Goal: Transaction & Acquisition: Purchase product/service

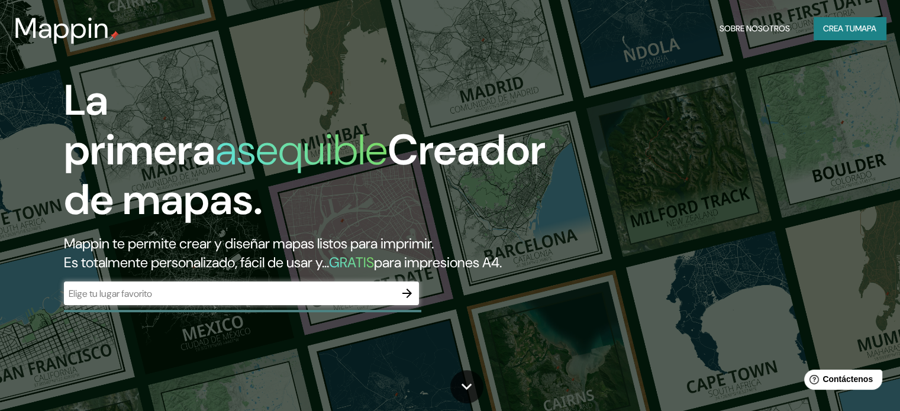
click at [178, 301] on input "text" at bounding box center [229, 294] width 331 height 14
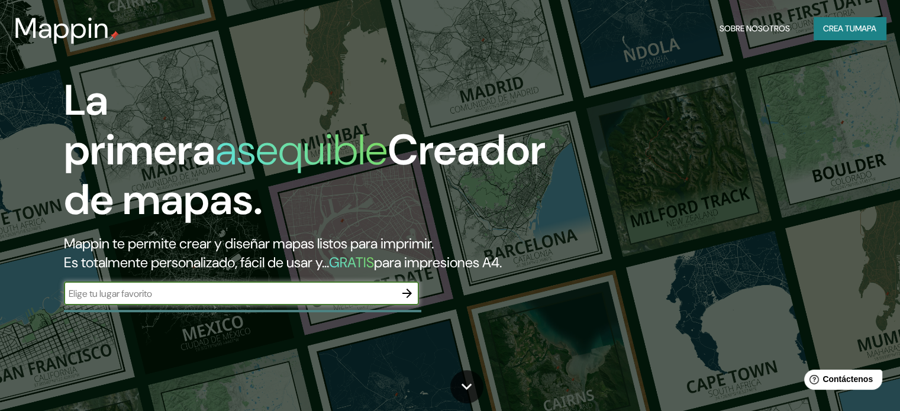
type input "CANCUN"
click at [409, 301] on icon "button" at bounding box center [407, 293] width 14 height 14
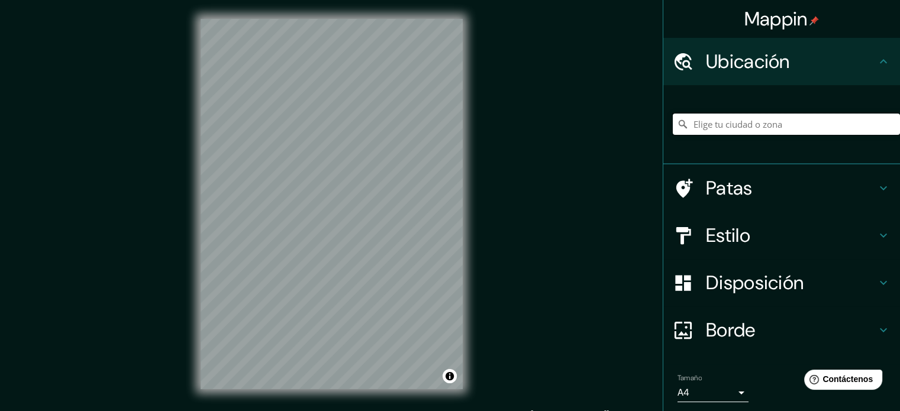
click at [747, 134] on input "Elige tu ciudad o zona" at bounding box center [786, 124] width 227 height 21
type input "Cancún, [PERSON_NAME][GEOGRAPHIC_DATA], [GEOGRAPHIC_DATA]"
click at [752, 240] on h4 "Estilo" at bounding box center [791, 236] width 170 height 24
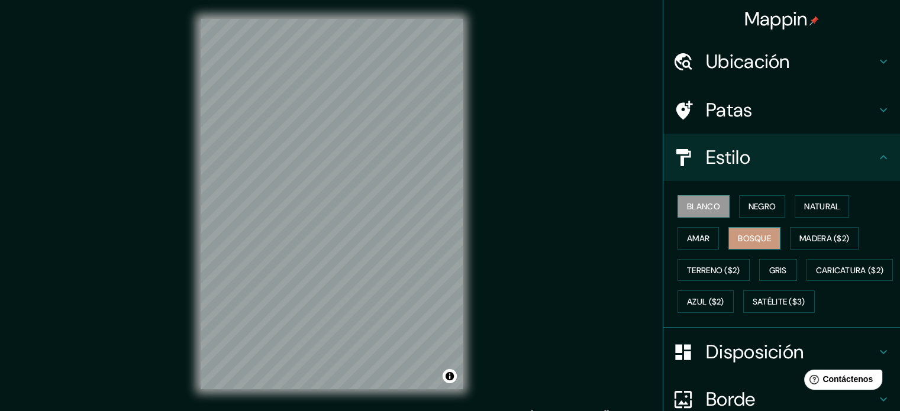
click at [738, 237] on font "Bosque" at bounding box center [754, 238] width 33 height 11
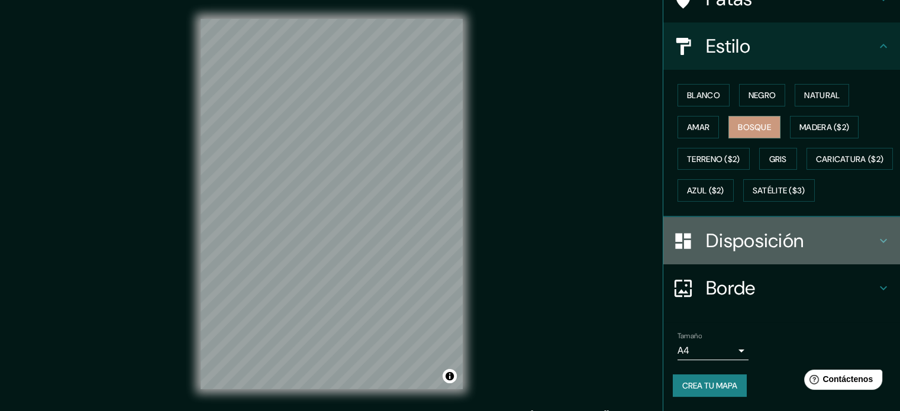
click at [755, 251] on font "Disposición" at bounding box center [755, 240] width 98 height 25
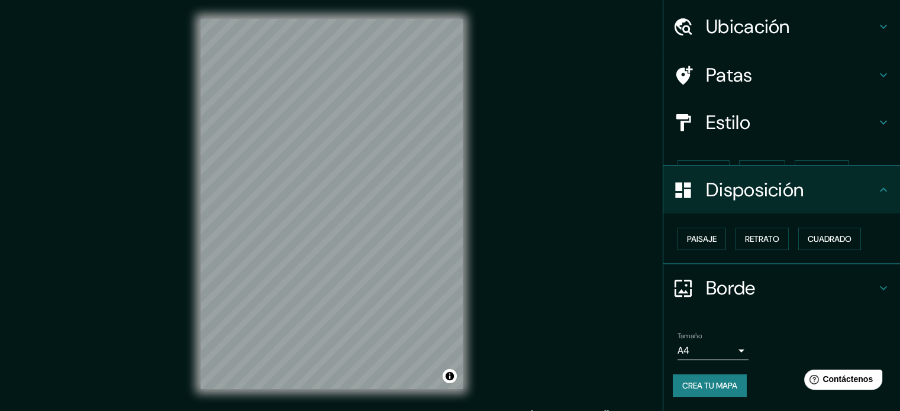
scroll to position [14, 0]
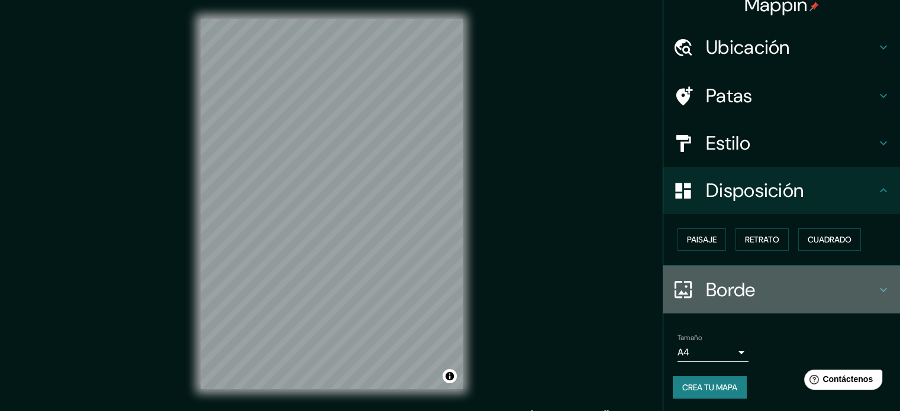
click at [725, 291] on font "Borde" at bounding box center [731, 289] width 50 height 25
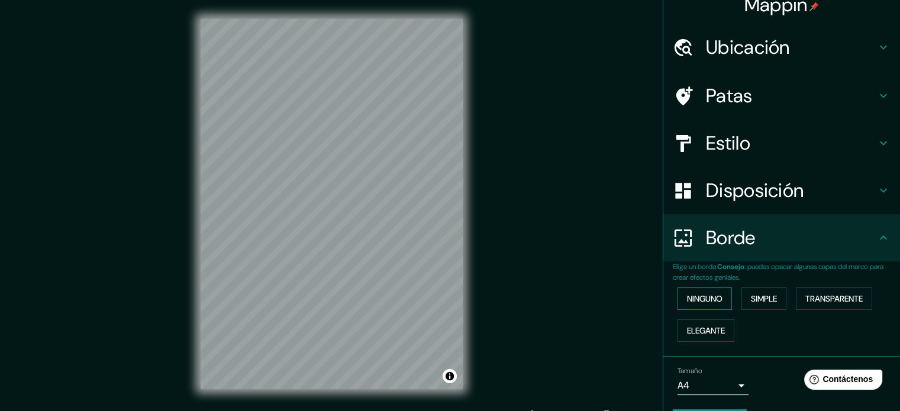
click at [708, 301] on font "Ninguno" at bounding box center [704, 298] width 35 height 11
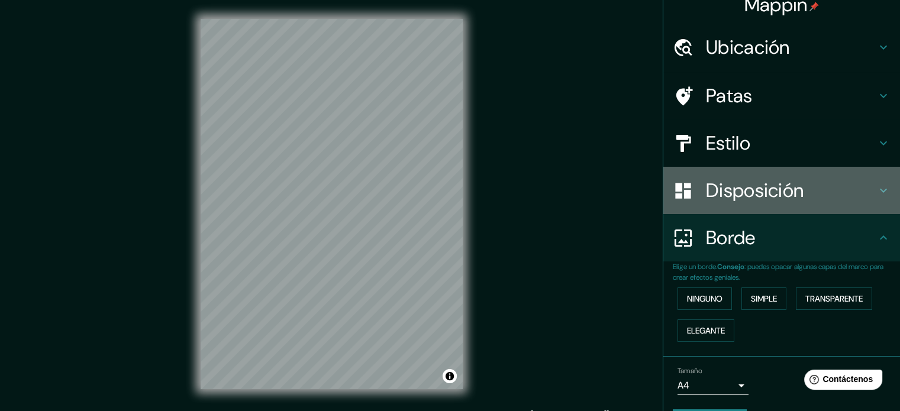
click at [758, 198] on font "Disposición" at bounding box center [755, 190] width 98 height 25
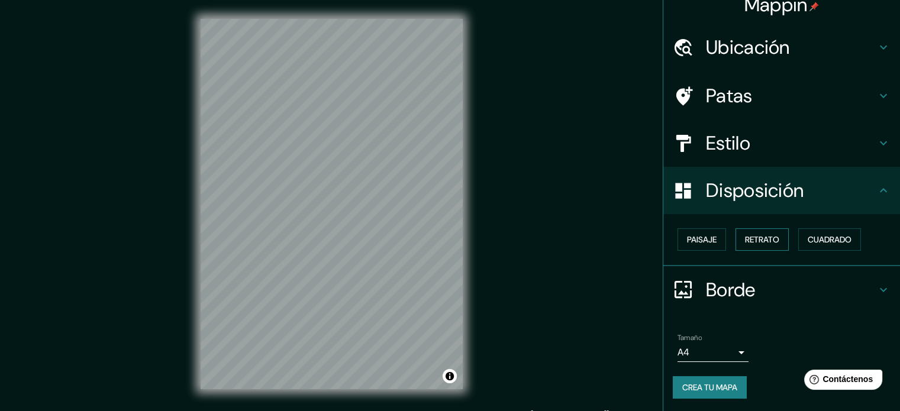
click at [745, 237] on font "Retrato" at bounding box center [762, 239] width 34 height 11
click at [673, 246] on div "Paisaje Retrato Cuadrado" at bounding box center [786, 240] width 227 height 32
click at [687, 241] on font "Paisaje" at bounding box center [702, 239] width 30 height 11
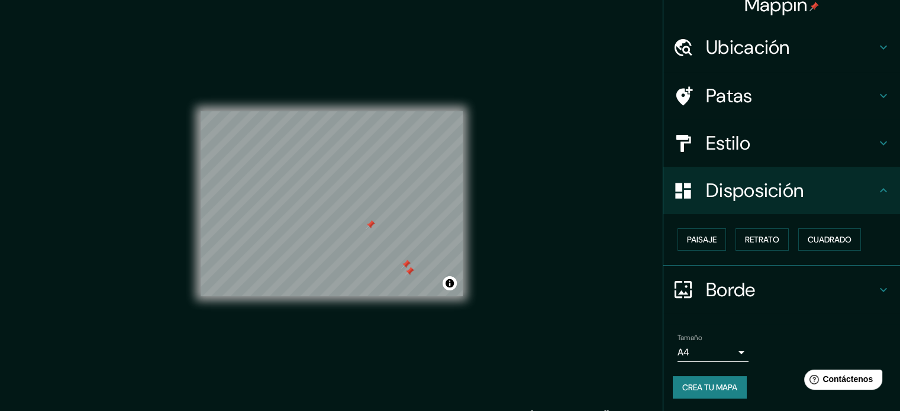
click at [731, 140] on font "Estilo" at bounding box center [728, 143] width 44 height 25
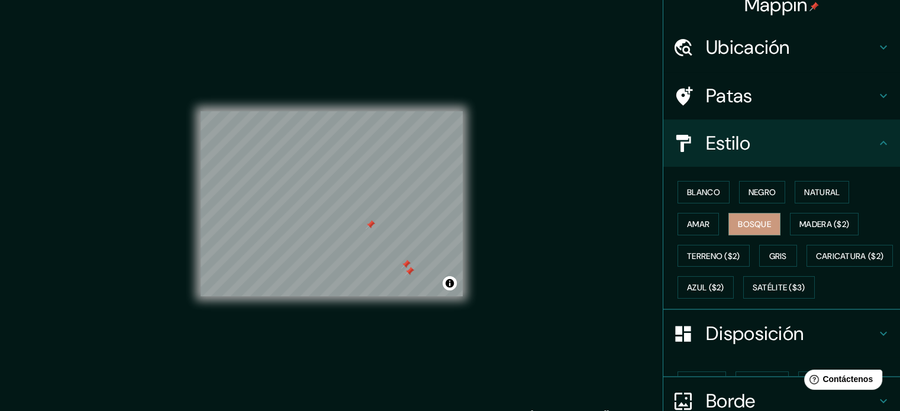
click at [762, 89] on h4 "Patas" at bounding box center [791, 96] width 170 height 24
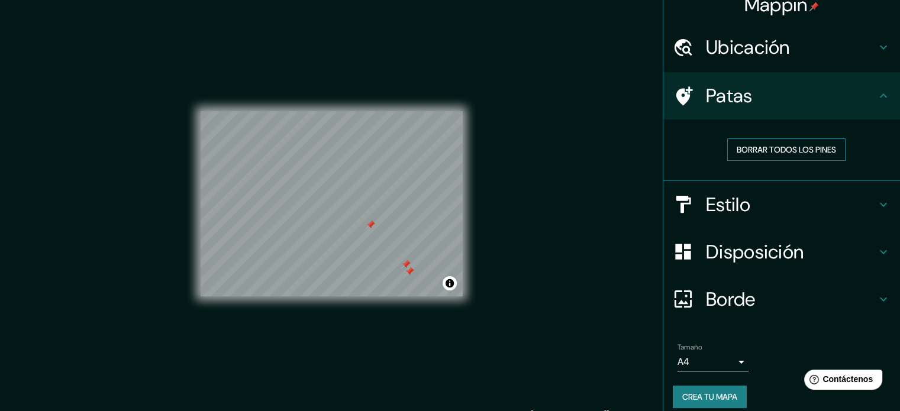
click at [750, 148] on font "Borrar todos los pines" at bounding box center [786, 149] width 99 height 11
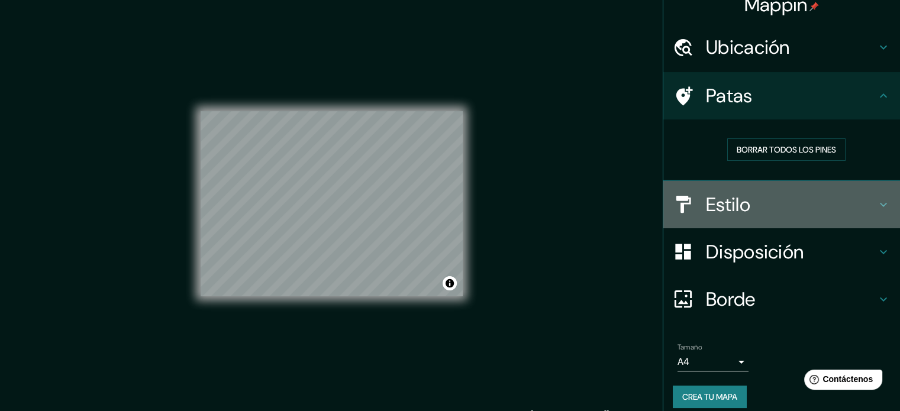
click at [730, 195] on font "Estilo" at bounding box center [728, 204] width 44 height 25
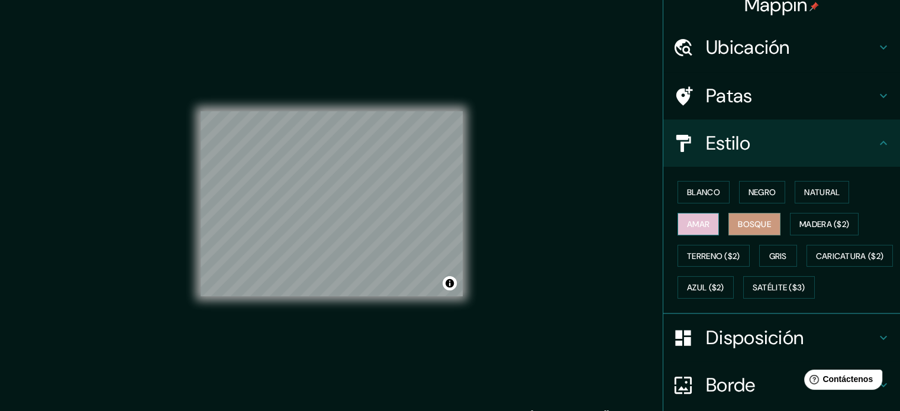
click at [692, 217] on font "Amar" at bounding box center [698, 224] width 22 height 15
